Goal: Unclear

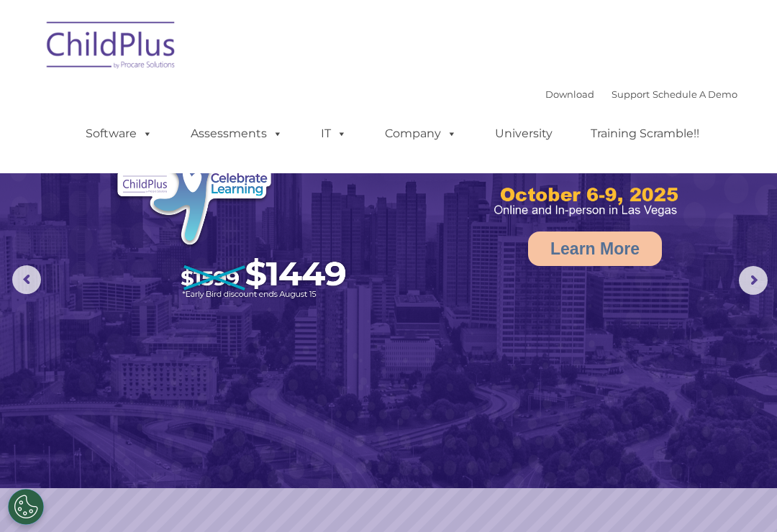
select select "MEDIUM"
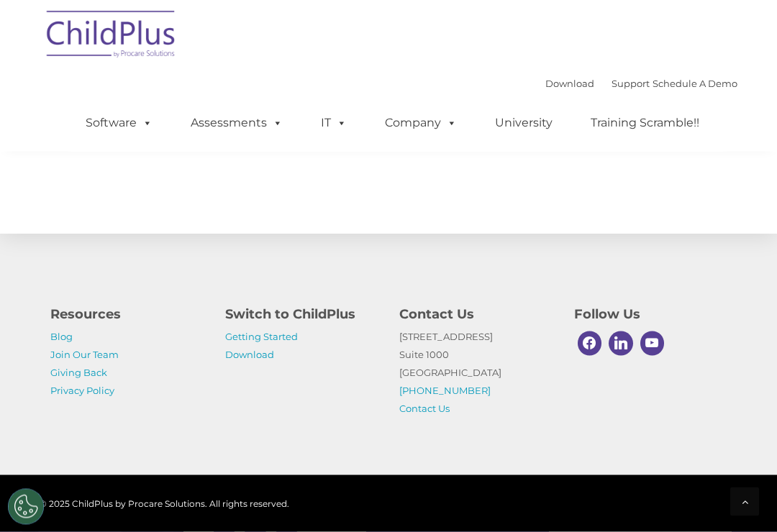
scroll to position [1736, 0]
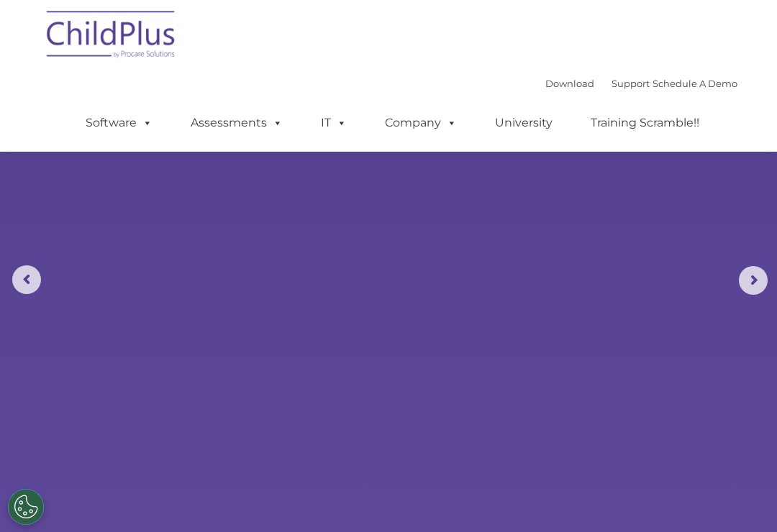
scroll to position [741, 0]
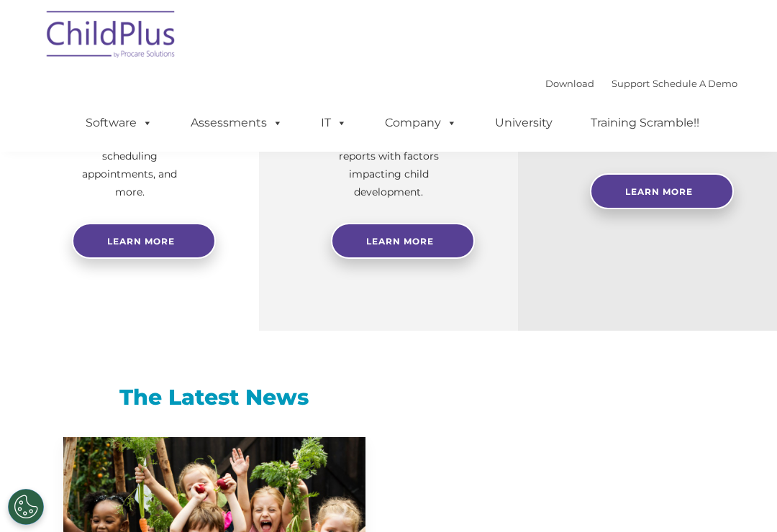
select select "MEDIUM"
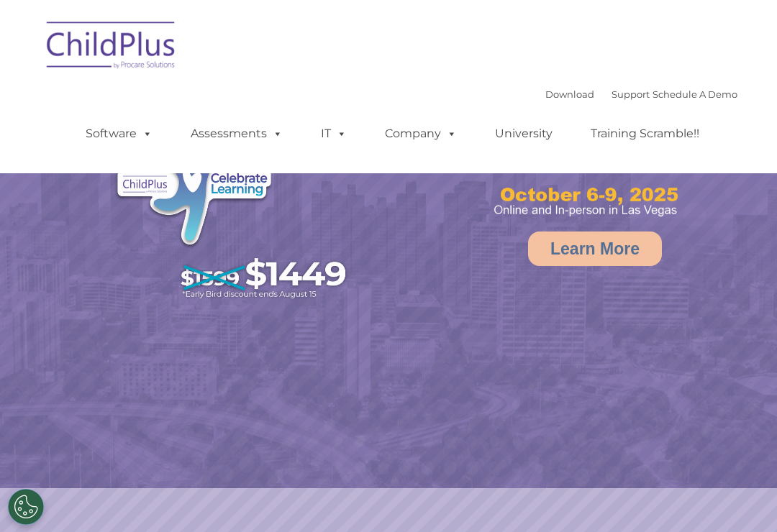
select select "MEDIUM"
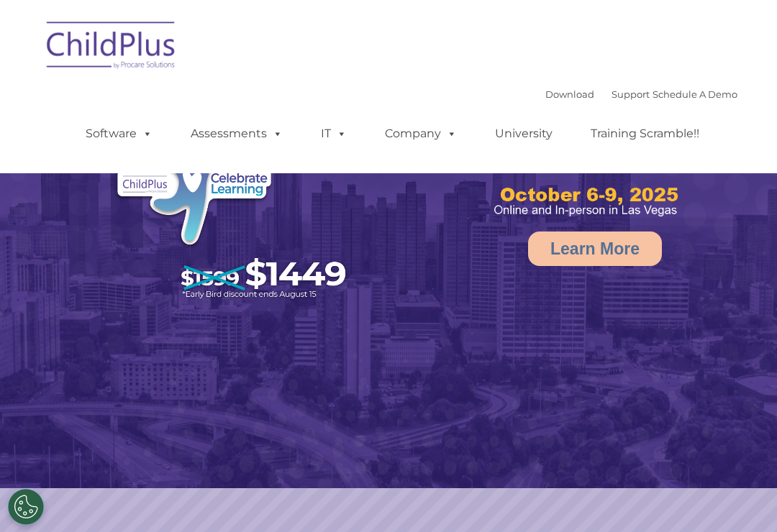
select select "MEDIUM"
